Goal: Navigation & Orientation: Find specific page/section

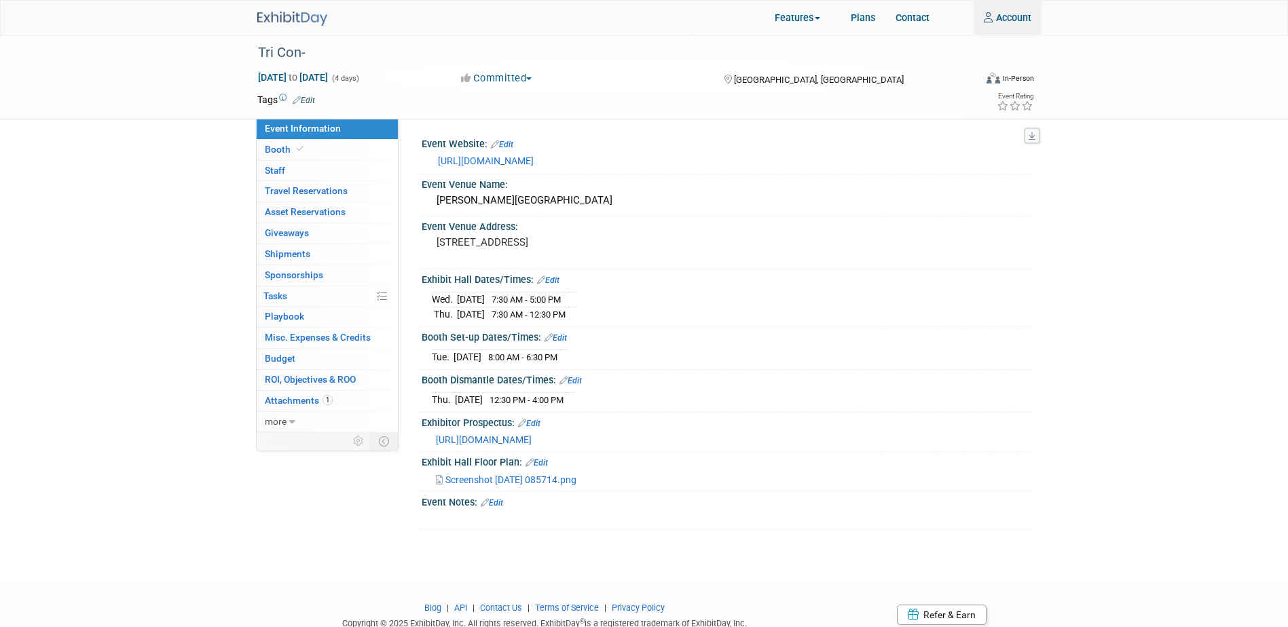
click at [319, 21] on img at bounding box center [292, 19] width 70 height 14
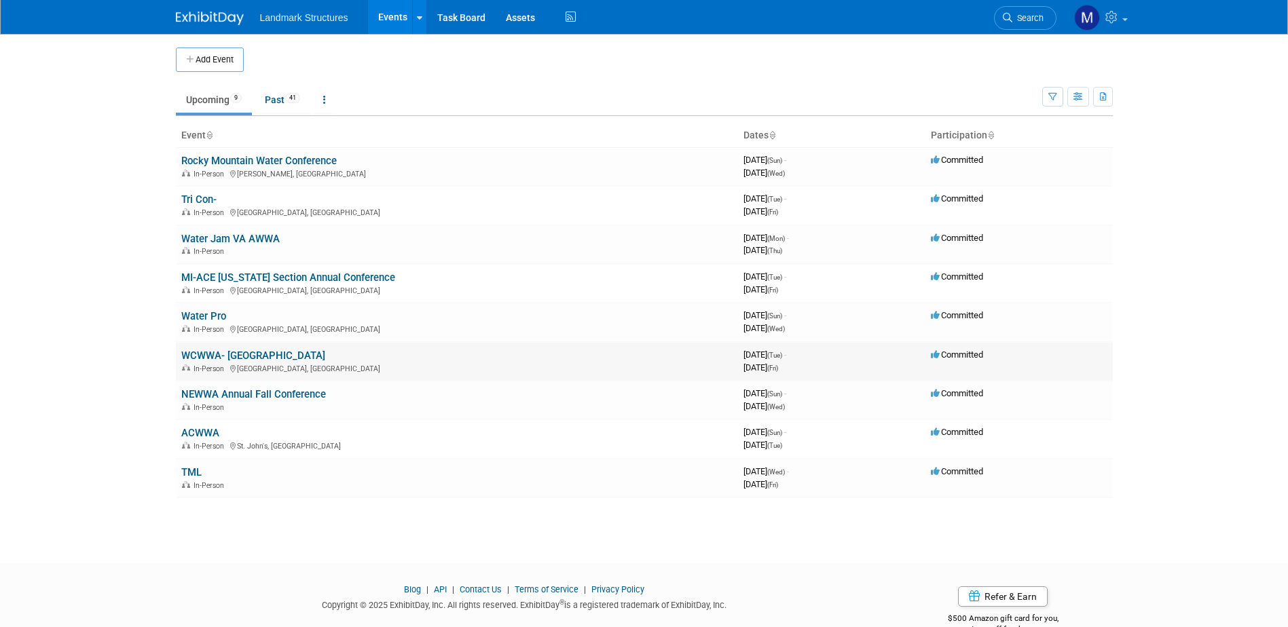
click at [236, 361] on link "WCWWA- Canada" at bounding box center [253, 356] width 144 height 12
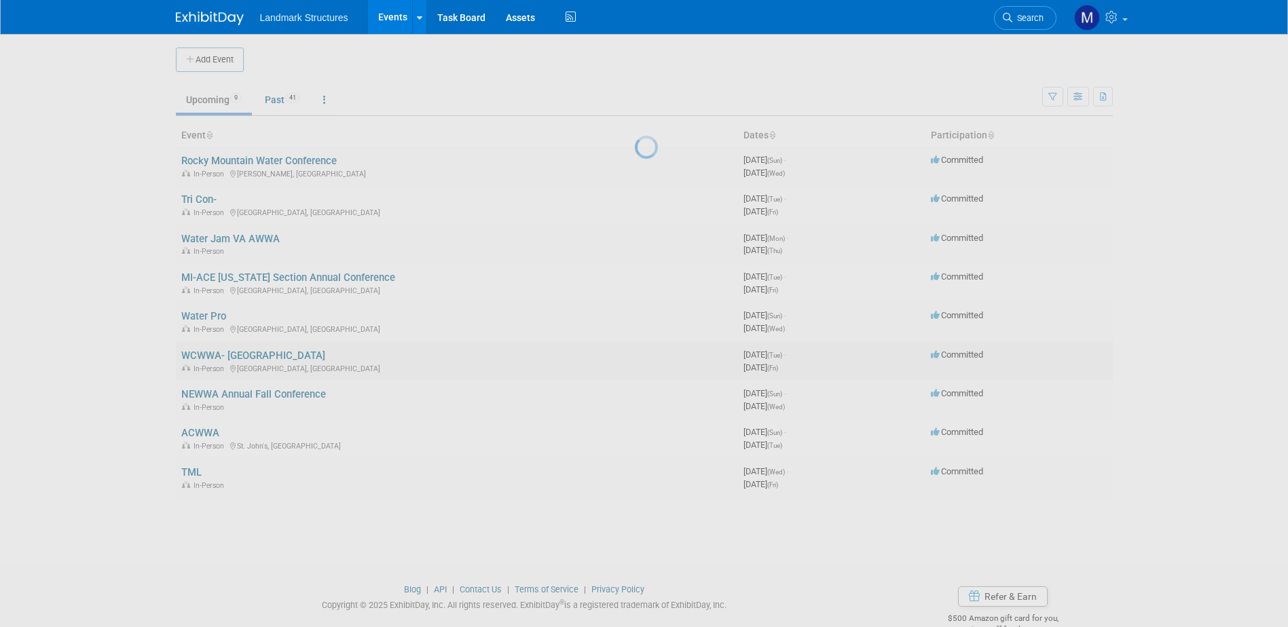
click at [635, 361] on div at bounding box center [644, 313] width 19 height 627
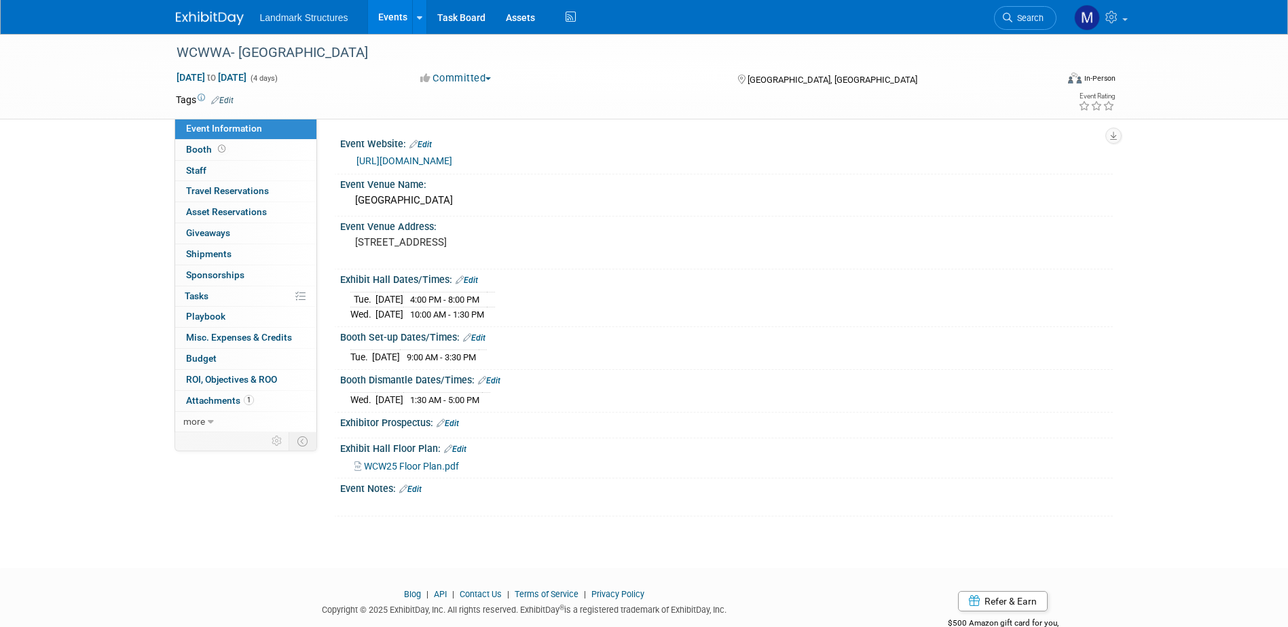
click at [452, 161] on link "https://www.wcwwa.ca/page/Schedule" at bounding box center [404, 160] width 96 height 11
click at [326, 17] on span "Landmark Structures" at bounding box center [304, 17] width 88 height 11
click at [376, 16] on link "Events" at bounding box center [393, 17] width 50 height 34
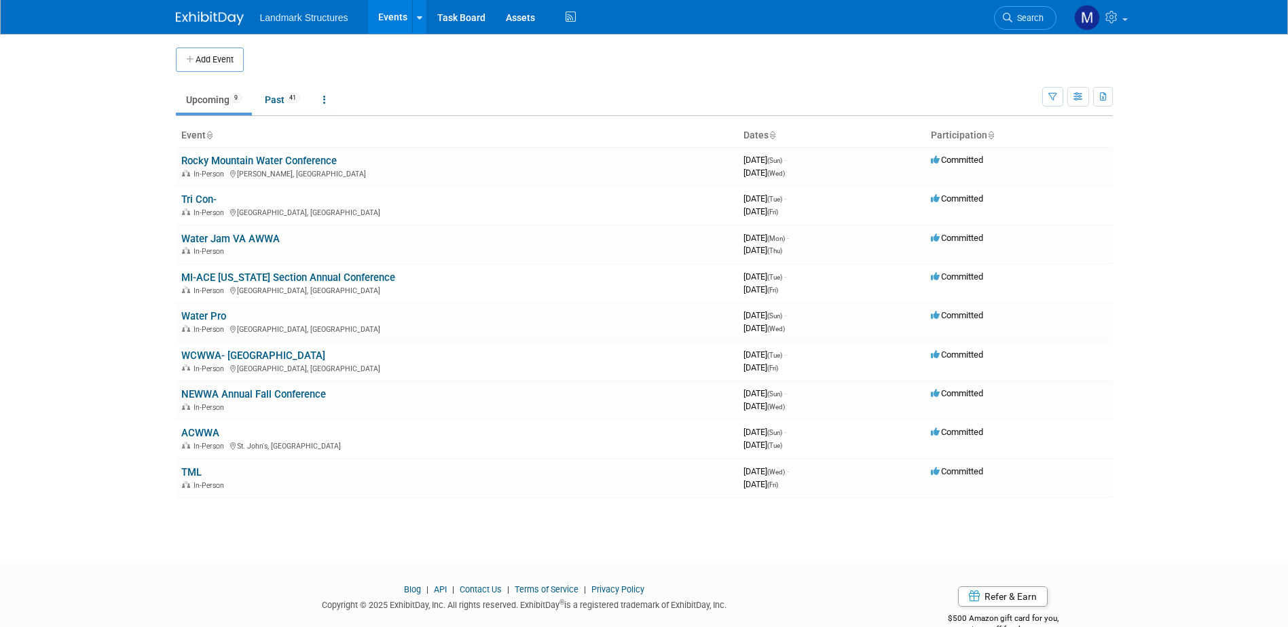
click at [221, 398] on link "NEWWA Annual Fall Conference" at bounding box center [253, 394] width 145 height 12
